Goal: Information Seeking & Learning: Learn about a topic

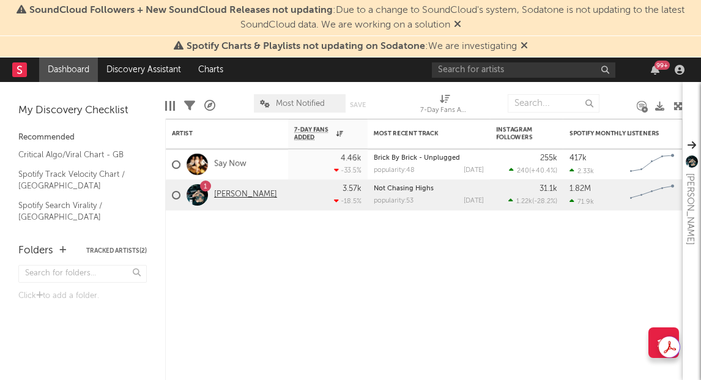
click at [223, 194] on link "[PERSON_NAME]" at bounding box center [245, 195] width 63 height 10
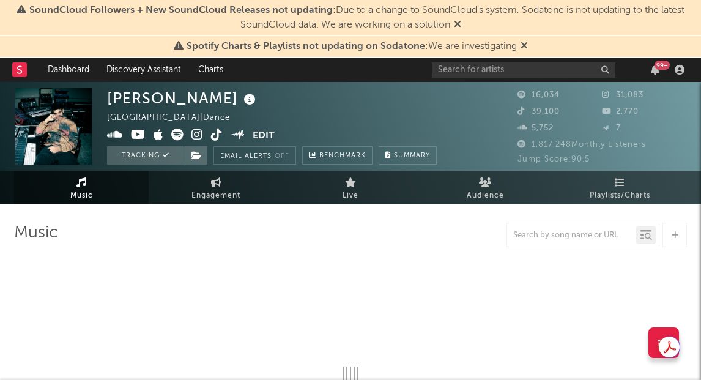
select select "6m"
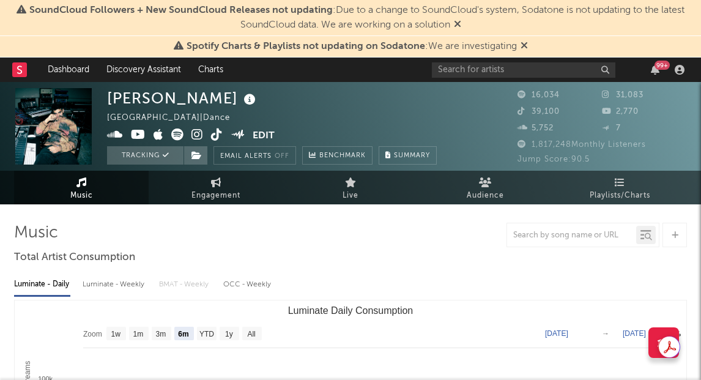
drag, startPoint x: 212, startPoint y: 188, endPoint x: 550, endPoint y: 7, distance: 382.9
click at [212, 188] on span "Engagement" at bounding box center [215, 195] width 49 height 15
select select "1w"
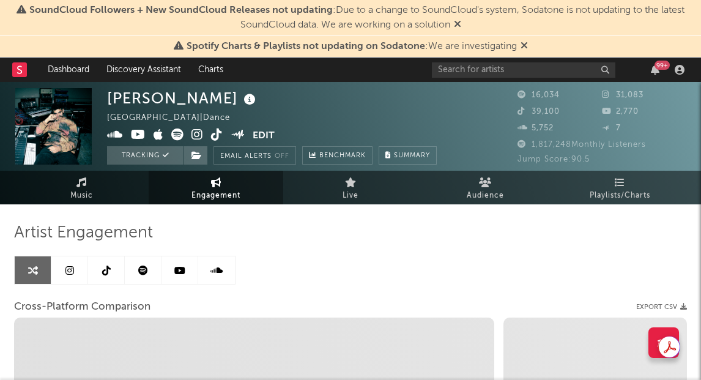
select select "1m"
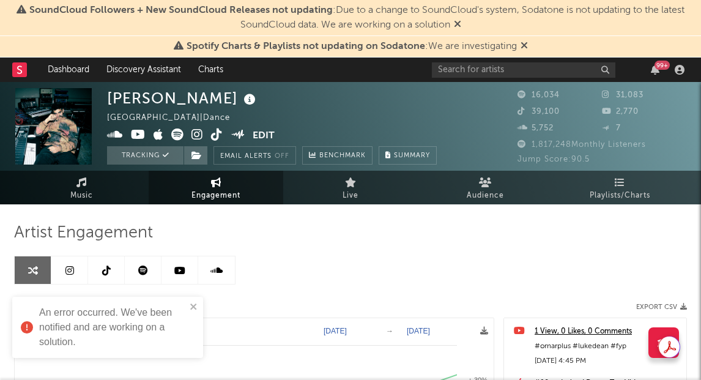
click at [65, 276] on link at bounding box center [69, 270] width 37 height 28
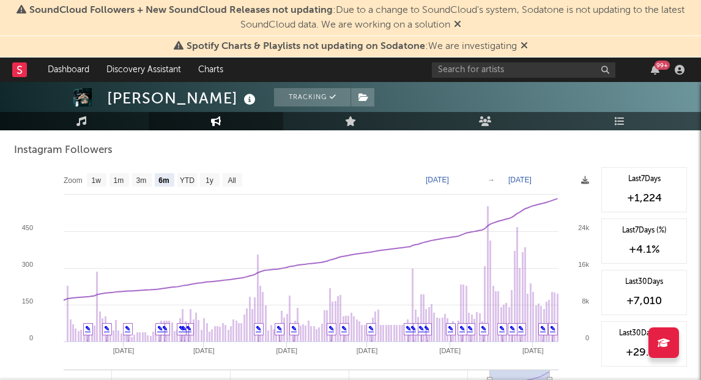
scroll to position [1889, 0]
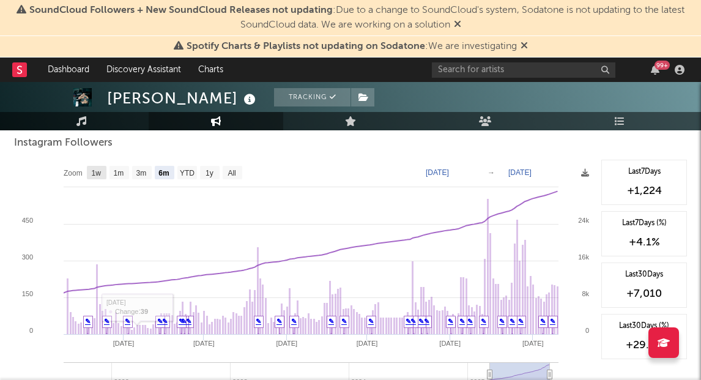
drag, startPoint x: 103, startPoint y: 175, endPoint x: 315, endPoint y: 216, distance: 216.7
click at [103, 175] on rect at bounding box center [97, 172] width 20 height 13
select select "1w"
type input "[DATE]"
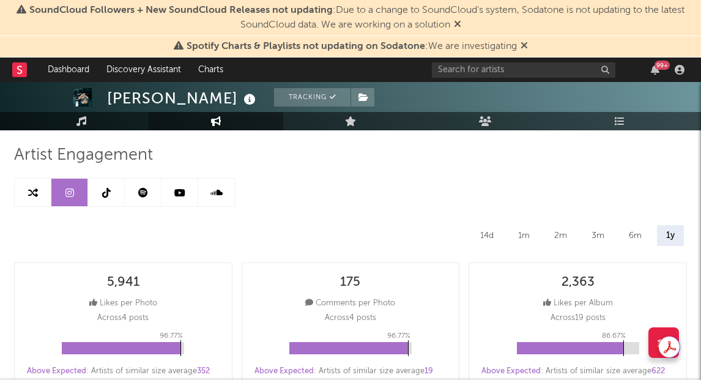
scroll to position [80, 0]
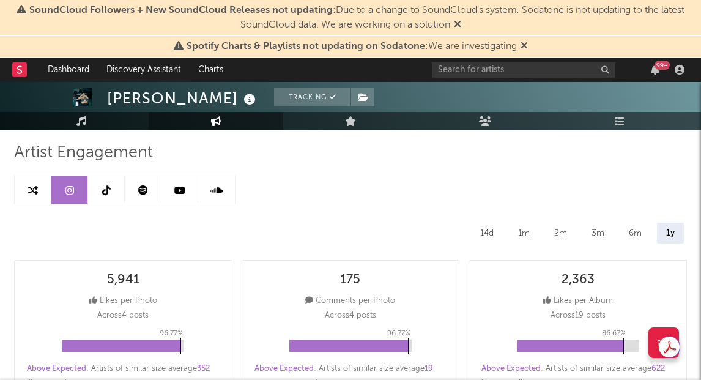
click at [107, 192] on icon at bounding box center [106, 190] width 9 height 10
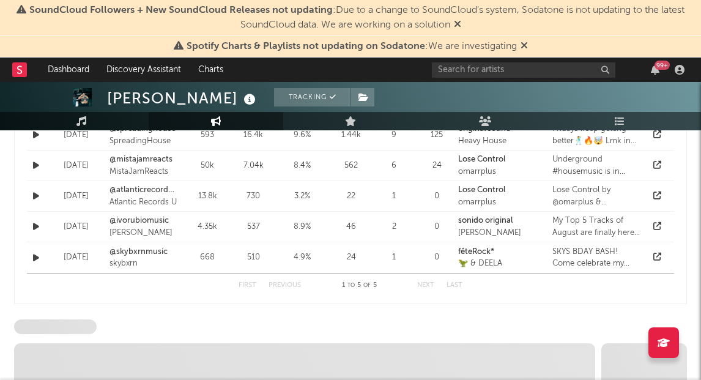
select select "6m"
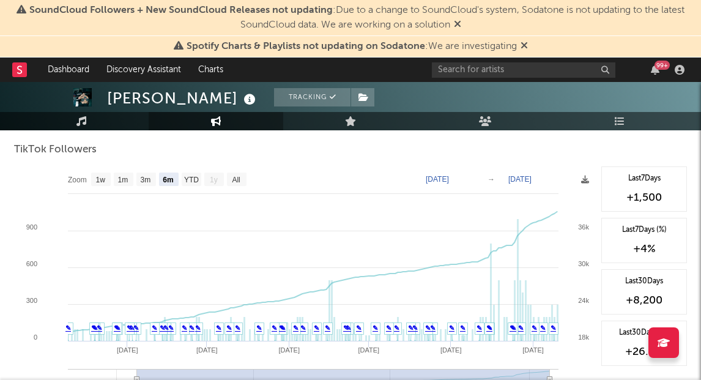
scroll to position [1170, 0]
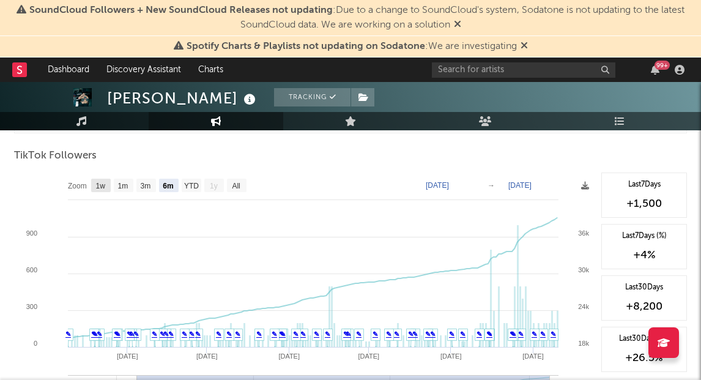
click at [95, 188] on rect at bounding box center [101, 185] width 20 height 13
select select "1w"
type input "[DATE]"
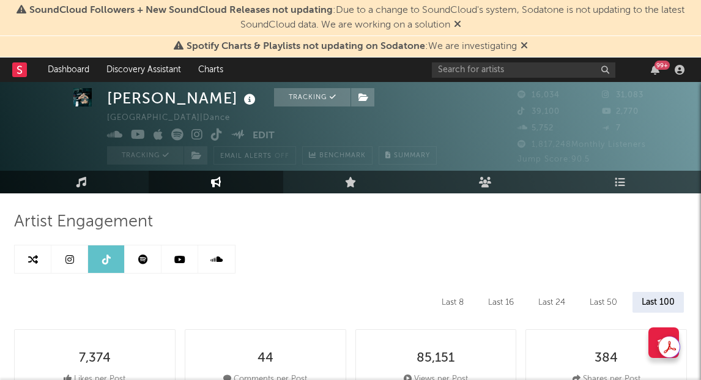
scroll to position [0, 0]
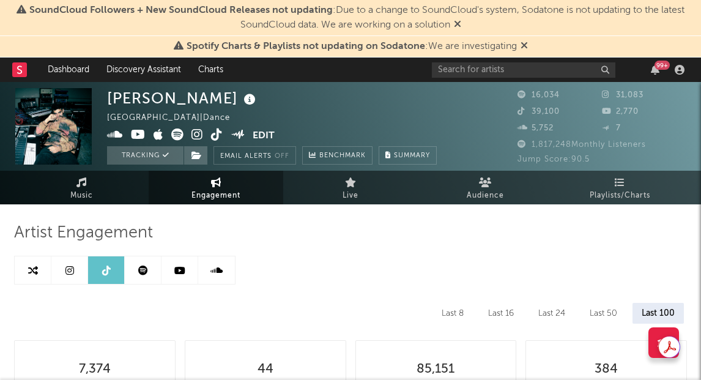
click at [181, 267] on icon at bounding box center [179, 270] width 11 height 10
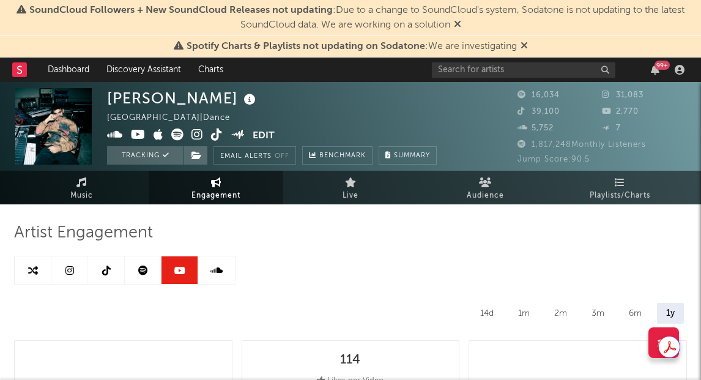
select select "6m"
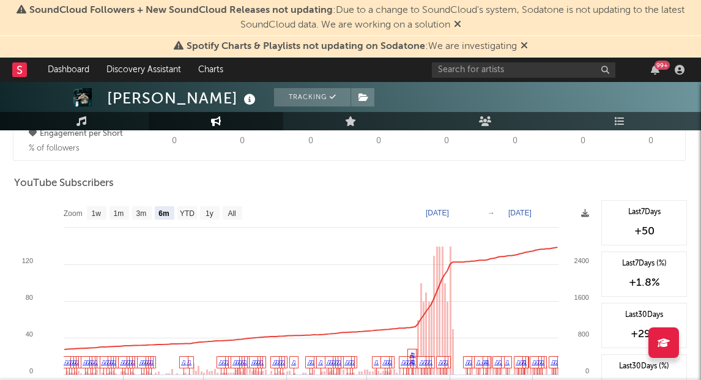
scroll to position [947, 0]
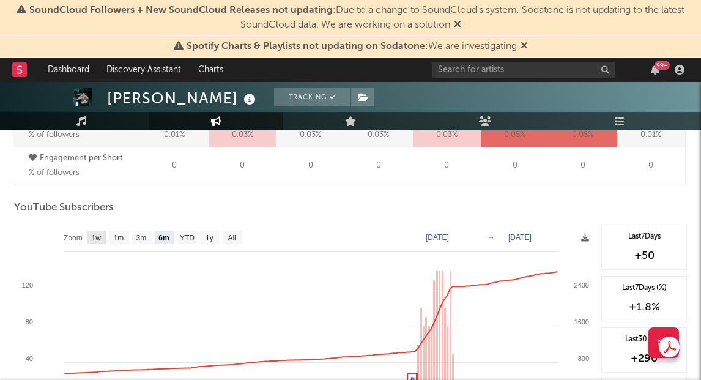
drag, startPoint x: 98, startPoint y: 240, endPoint x: 133, endPoint y: 238, distance: 34.9
click at [98, 240] on text "1w" at bounding box center [97, 238] width 10 height 9
select select "1w"
type input "[DATE]"
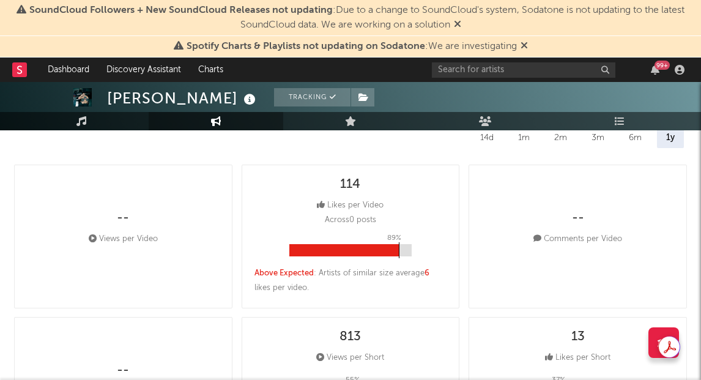
scroll to position [0, 0]
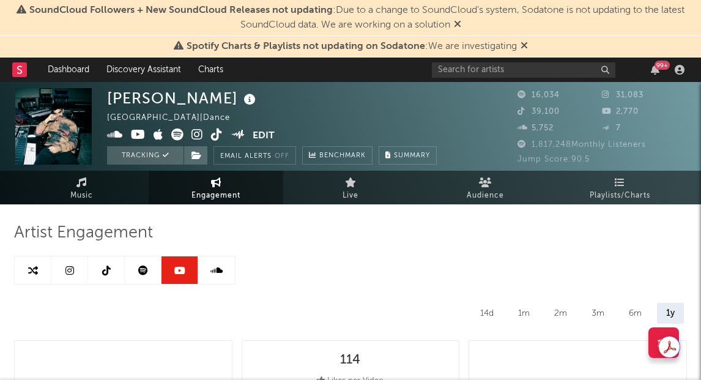
click at [139, 265] on icon at bounding box center [143, 270] width 10 height 10
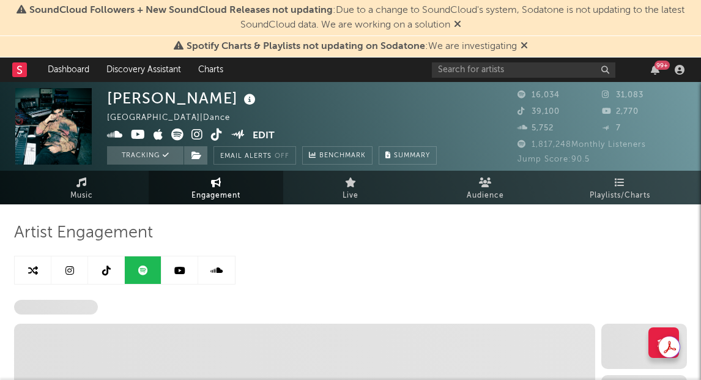
select select "6m"
select select "1w"
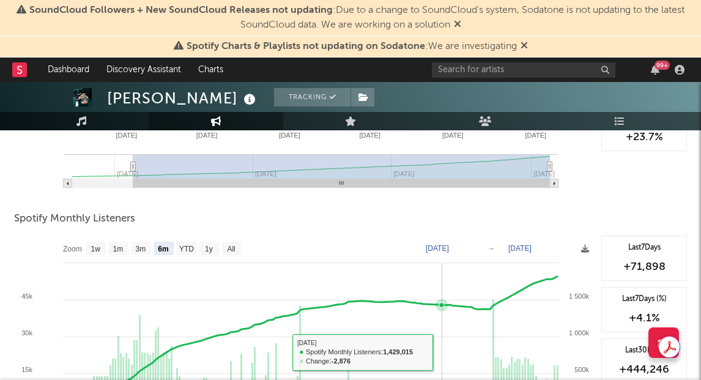
scroll to position [377, 0]
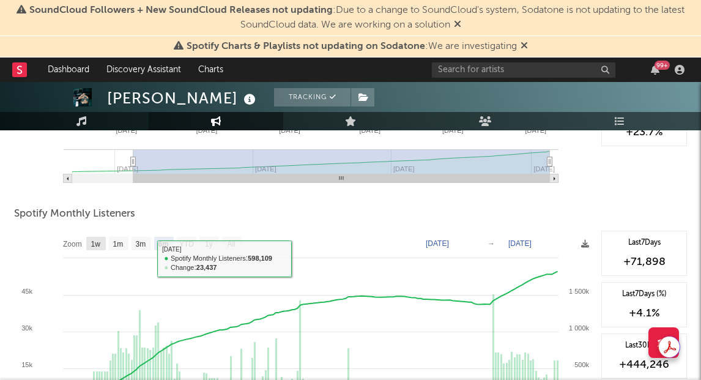
drag, startPoint x: 98, startPoint y: 247, endPoint x: 441, endPoint y: 266, distance: 344.1
click at [98, 247] on text "1w" at bounding box center [96, 244] width 10 height 9
select select "1w"
type input "[DATE]"
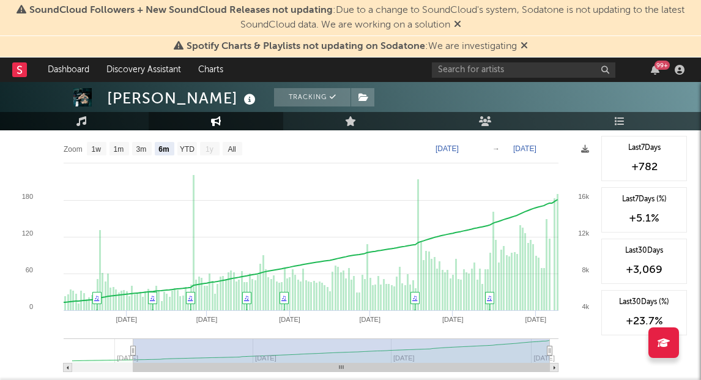
scroll to position [186, 0]
click at [92, 152] on text "1w" at bounding box center [97, 150] width 10 height 9
select select "1w"
type input "[DATE]"
click at [92, 152] on text "1w" at bounding box center [97, 150] width 10 height 9
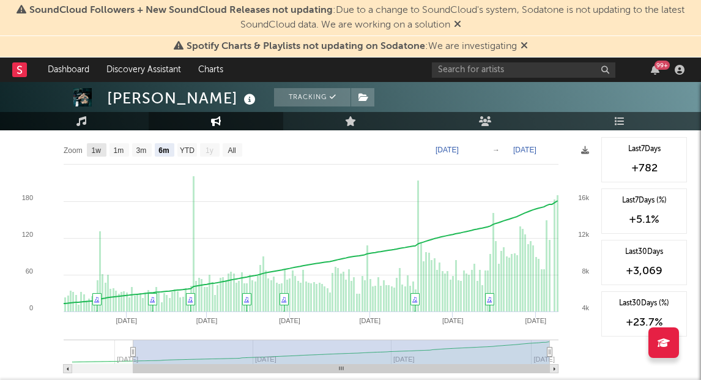
select select "1w"
